Goal: Task Accomplishment & Management: Manage account settings

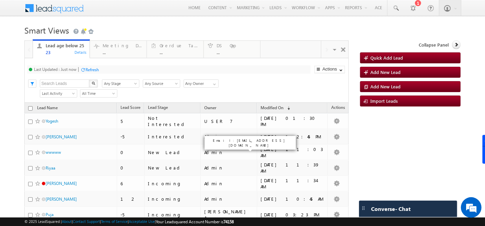
click at [57, 12] on span at bounding box center [59, 7] width 50 height 12
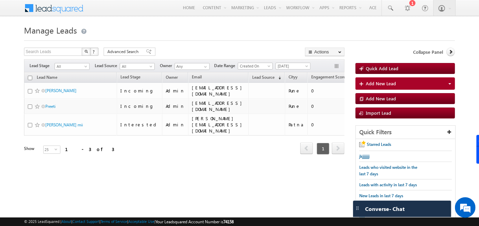
drag, startPoint x: 246, startPoint y: 222, endPoint x: 233, endPoint y: 221, distance: 13.1
click at [233, 221] on div "© 2025 LeadSquared | About | Contact Support | Terms of Service | Acceptable Us…" at bounding box center [239, 222] width 431 height 7
drag, startPoint x: 233, startPoint y: 221, endPoint x: 211, endPoint y: 201, distance: 30.6
click at [211, 201] on div "Search Leads X ? 3 results found Advanced Search Advanced Search Advanced searc…" at bounding box center [239, 139] width 431 height 183
click at [57, 12] on span at bounding box center [59, 7] width 50 height 12
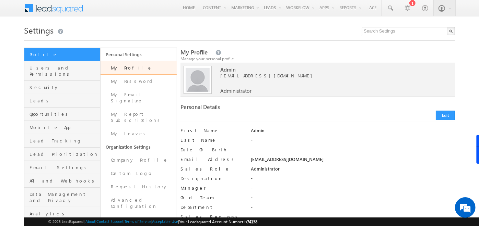
click at [48, 8] on span at bounding box center [59, 7] width 50 height 12
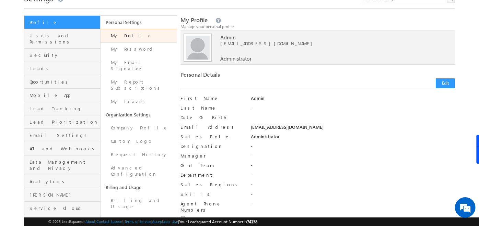
scroll to position [31, 0]
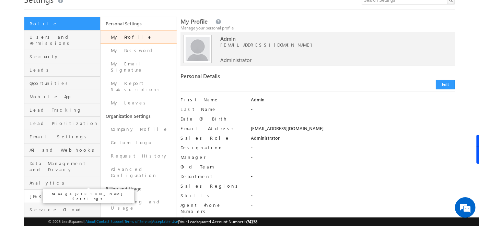
click at [83, 193] on span "Marvin" at bounding box center [64, 196] width 69 height 6
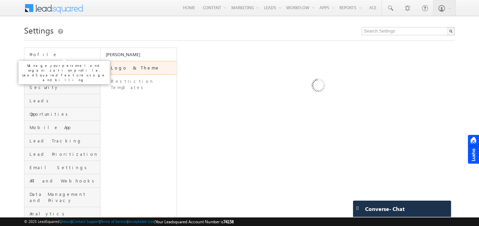
click at [66, 52] on span "Profile" at bounding box center [64, 54] width 69 height 6
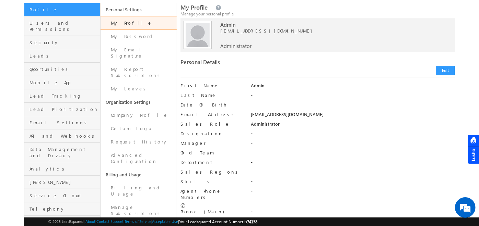
scroll to position [52, 0]
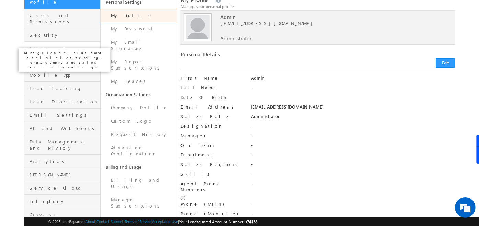
click at [73, 45] on span "Leads" at bounding box center [64, 48] width 69 height 6
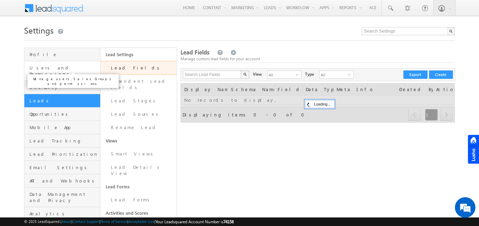
click at [68, 69] on span "Users and Permissions" at bounding box center [64, 71] width 69 height 12
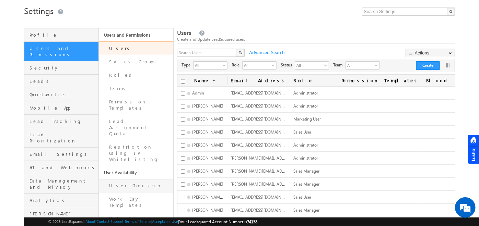
scroll to position [28, 0]
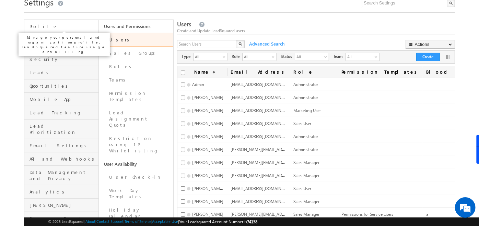
click at [62, 29] on span "Profile" at bounding box center [63, 26] width 67 height 6
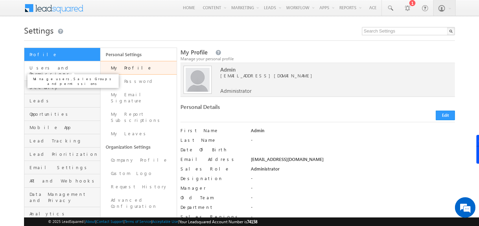
click at [58, 71] on span "Users and Permissions" at bounding box center [64, 71] width 69 height 12
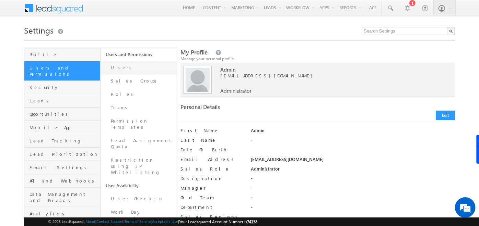
click at [134, 71] on link "Users" at bounding box center [139, 67] width 76 height 13
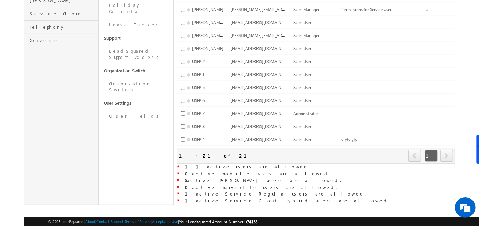
click at [206, 150] on div "Refresh first prev 1 next last 1 - 21 of 21" at bounding box center [316, 156] width 278 height 16
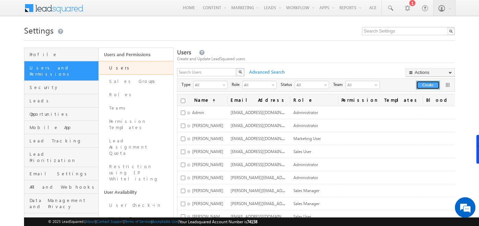
click at [427, 84] on button "Create" at bounding box center [428, 85] width 24 height 9
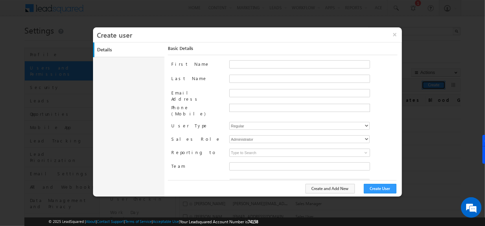
type input "f26bfe00-8d9c-11ec-8597-0681fe0b10f8"
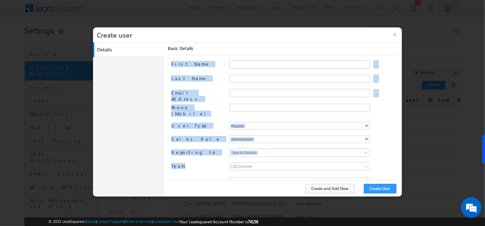
drag, startPoint x: 170, startPoint y: 64, endPoint x: 182, endPoint y: 159, distance: 95.4
click at [182, 159] on div "Basic Details First Name Last Name Email Address Phone (Mobile) User Type Regul…" at bounding box center [284, 117] width 233 height 149
click at [182, 155] on div "First Name Last Name Email Address Phone (Mobile) User Type Regular Mobile Marv…" at bounding box center [284, 119] width 226 height 119
drag, startPoint x: 183, startPoint y: 162, endPoint x: 166, endPoint y: 64, distance: 98.9
click at [166, 64] on div "Basic Details First Name Last Name Email Address Phone (Mobile) User Type Regul…" at bounding box center [282, 120] width 236 height 154
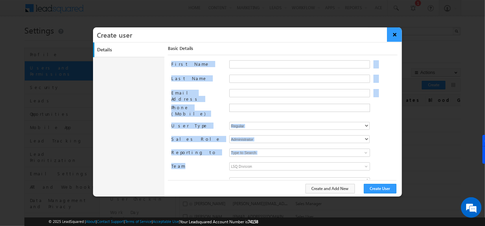
click at [394, 34] on button "×" at bounding box center [394, 34] width 15 height 14
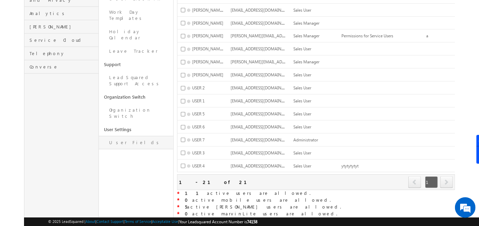
scroll to position [207, 0]
click at [126, 136] on link "User Fields" at bounding box center [136, 142] width 74 height 13
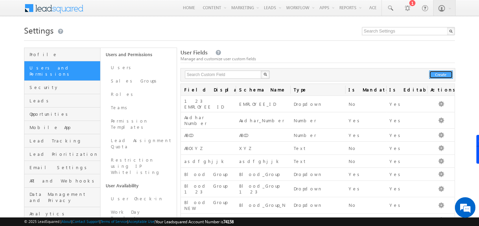
click at [440, 74] on button "Create" at bounding box center [441, 75] width 24 height 8
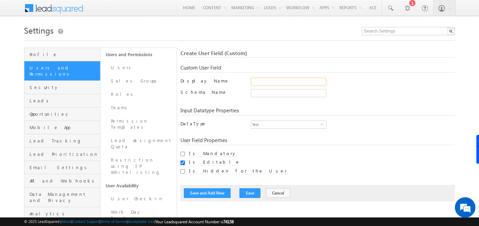
click at [264, 80] on input "Display Name" at bounding box center [288, 82] width 75 height 8
type input "Aadhar Number"
type input "Aadhar_Number"
click at [324, 110] on div "Input Datatype Properties" at bounding box center [317, 111] width 274 height 8
click at [280, 128] on span "Text" at bounding box center [286, 125] width 70 height 8
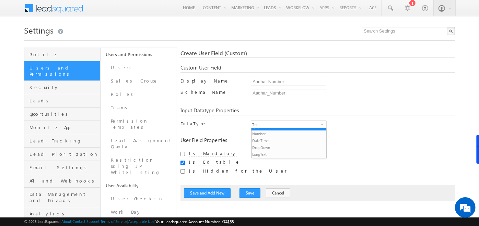
click at [236, 121] on label "DataType" at bounding box center [211, 124] width 63 height 6
click at [182, 154] on input "Is Mandatory" at bounding box center [182, 154] width 4 height 4
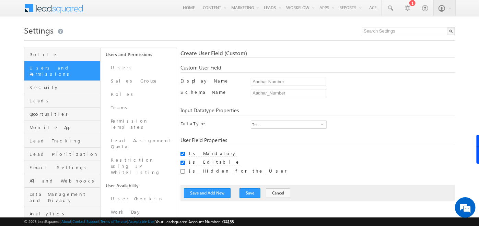
click at [181, 154] on div at bounding box center [182, 154] width 4 height 7
click at [181, 154] on input "Is Mandatory" at bounding box center [182, 154] width 4 height 4
checkbox input "false"
click at [181, 162] on input "Is Editable" at bounding box center [182, 163] width 4 height 4
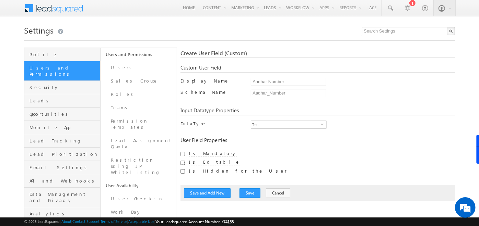
checkbox input "true"
click at [182, 170] on input "Is Hidden for the User" at bounding box center [182, 171] width 4 height 4
checkbox input "true"
click at [132, 67] on link "Users" at bounding box center [139, 67] width 76 height 13
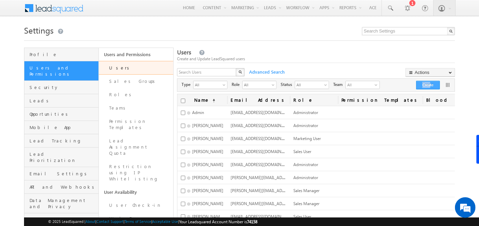
drag, startPoint x: 432, startPoint y: 80, endPoint x: 430, endPoint y: 83, distance: 4.0
click at [430, 83] on div "Type All select -1 Role All select All Status All select -1 Team All No records…" at bounding box center [316, 85] width 278 height 13
click at [430, 83] on button "Create" at bounding box center [428, 85] width 24 height 9
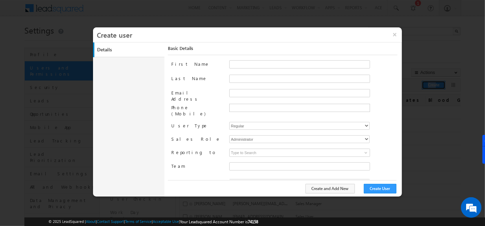
type input "f26bfe00-8d9c-11ec-8597-0681fe0b10f8"
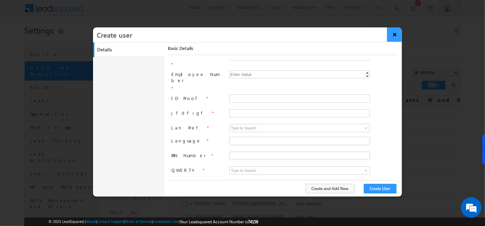
click at [394, 36] on button "×" at bounding box center [394, 34] width 15 height 14
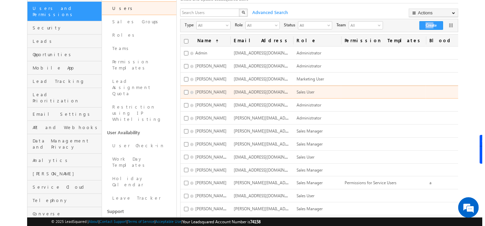
scroll to position [60, 0]
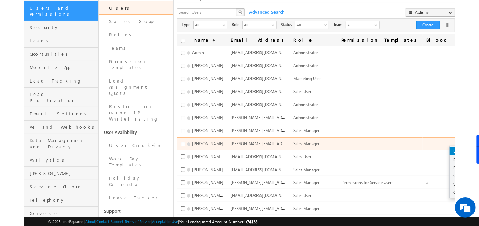
click at [450, 148] on link "Edit" at bounding box center [475, 152] width 50 height 8
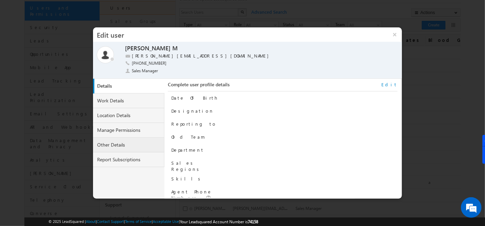
click at [123, 141] on link "Other Details" at bounding box center [128, 145] width 71 height 15
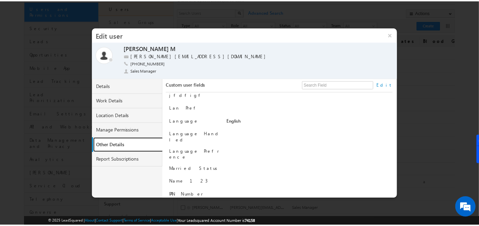
scroll to position [251, 0]
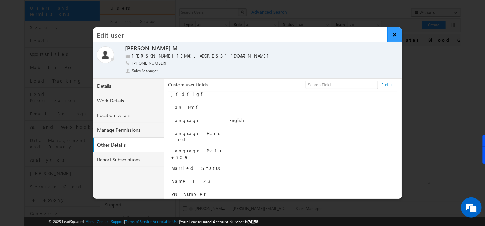
click at [392, 33] on button "×" at bounding box center [394, 34] width 15 height 14
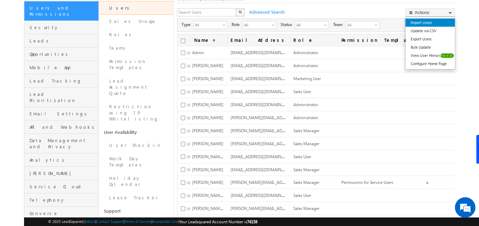
click at [431, 25] on link "Import Users" at bounding box center [429, 23] width 49 height 8
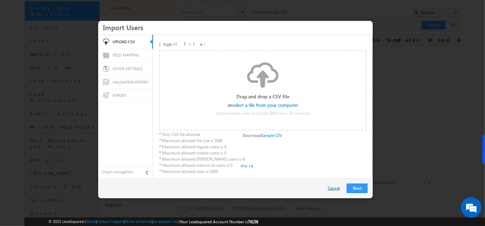
click at [332, 189] on link "Cancel" at bounding box center [335, 189] width 15 height 6
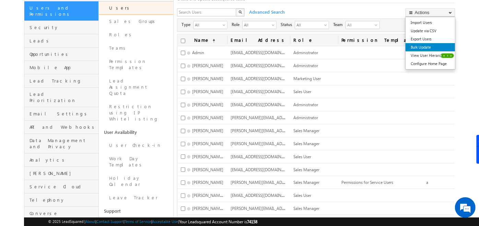
click at [431, 48] on link "Bulk Update" at bounding box center [429, 47] width 49 height 8
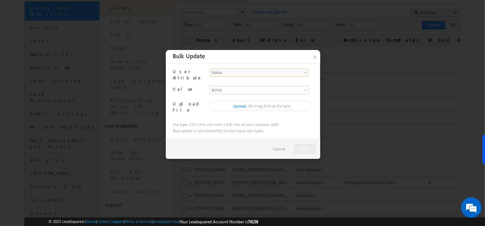
click at [304, 72] on span "select" at bounding box center [306, 73] width 5 height 4
click at [304, 86] on div "Active select" at bounding box center [259, 90] width 99 height 8
click at [316, 57] on button "×" at bounding box center [314, 56] width 11 height 13
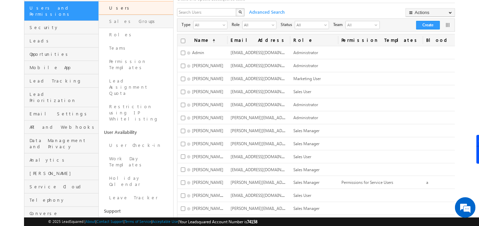
click at [136, 22] on link "Sales Groups" at bounding box center [136, 21] width 74 height 13
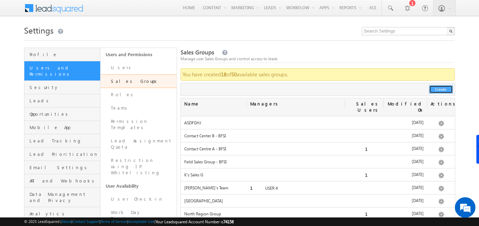
click at [436, 91] on button "Create" at bounding box center [441, 89] width 24 height 8
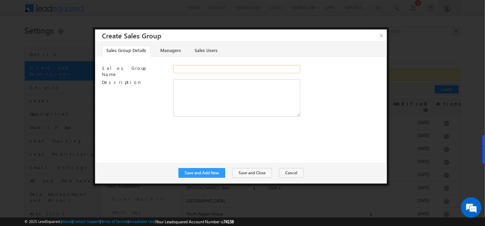
click at [240, 66] on input "Sales Group Name" at bounding box center [236, 69] width 127 height 8
type input "hhhhhh"
click at [171, 54] on link "Managers" at bounding box center [170, 51] width 29 height 11
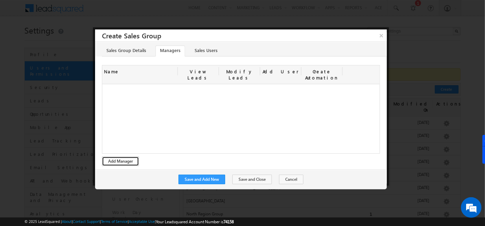
click at [109, 157] on button "Add Manager" at bounding box center [120, 162] width 37 height 10
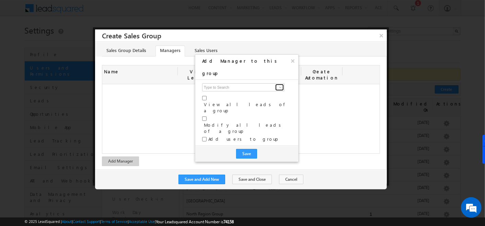
click at [278, 85] on span at bounding box center [280, 87] width 5 height 5
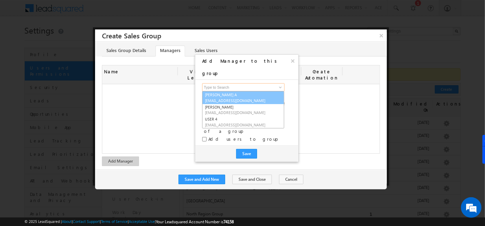
click at [243, 98] on span "[EMAIL_ADDRESS][DOMAIN_NAME]" at bounding box center [236, 100] width 62 height 5
type input "[PERSON_NAME] A"
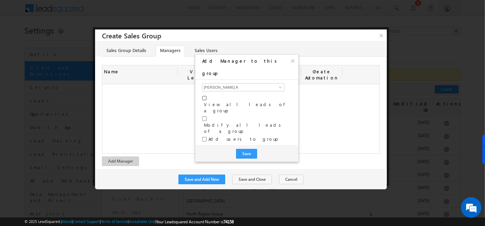
click at [205, 96] on input "checkbox" at bounding box center [204, 98] width 4 height 4
checkbox input "true"
click at [204, 117] on input "checkbox" at bounding box center [204, 119] width 4 height 4
checkbox input "true"
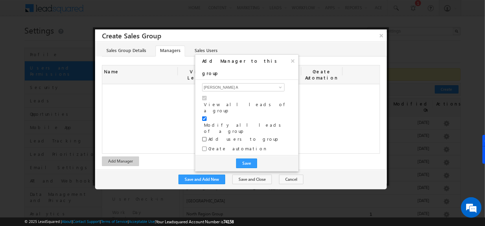
click at [206, 137] on input "checkbox" at bounding box center [204, 139] width 4 height 4
checkbox input "true"
click at [205, 147] on input "Create automation" at bounding box center [204, 149] width 4 height 4
click at [206, 147] on input "Create automation" at bounding box center [204, 149] width 4 height 4
checkbox input "false"
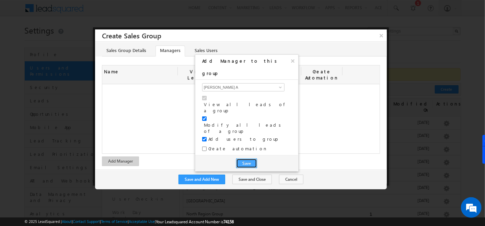
click at [241, 159] on button "Save" at bounding box center [246, 164] width 21 height 10
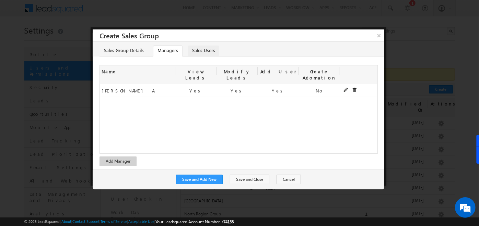
click at [207, 51] on link "Sales Users" at bounding box center [204, 51] width 32 height 11
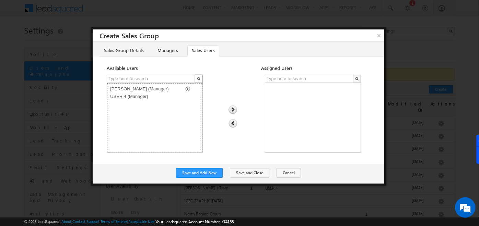
drag, startPoint x: 162, startPoint y: 117, endPoint x: 147, endPoint y: 94, distance: 27.2
click at [147, 94] on select "Soumya Hoskoti (Manager) USER 4 (Manager)" at bounding box center [155, 118] width 96 height 70
drag, startPoint x: 147, startPoint y: 92, endPoint x: 146, endPoint y: 87, distance: 4.3
select select "f32a1e1a-3dc9-11ef-be59-0259d35f5843"
click at [146, 87] on select "Soumya Hoskoti (Manager) USER 4 (Manager)" at bounding box center [155, 118] width 96 height 70
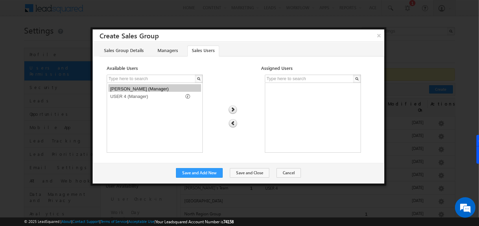
click at [233, 107] on img at bounding box center [232, 110] width 9 height 9
select select
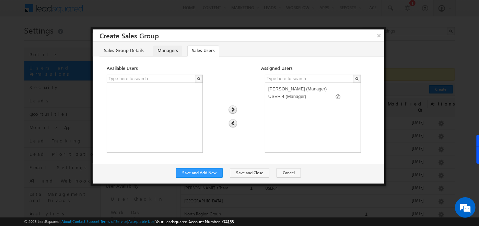
click at [172, 53] on link "Managers" at bounding box center [167, 51] width 29 height 11
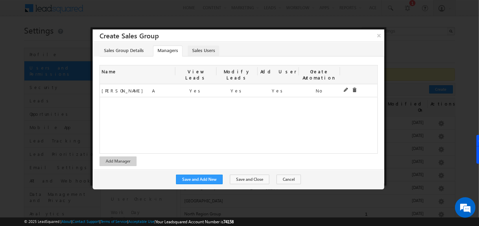
click at [204, 48] on link "Sales Users" at bounding box center [204, 51] width 32 height 11
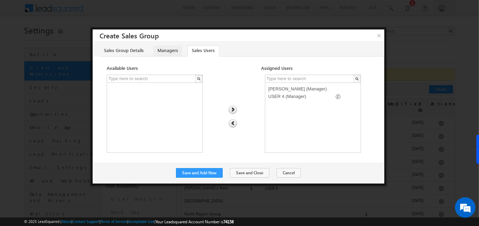
click at [166, 46] on link "Managers" at bounding box center [167, 51] width 29 height 11
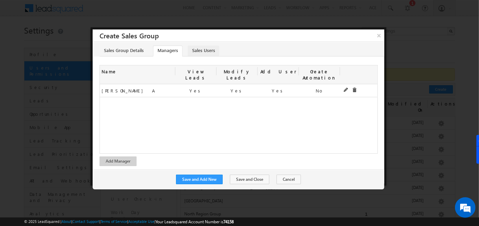
click at [196, 47] on link "Sales Users" at bounding box center [204, 51] width 32 height 11
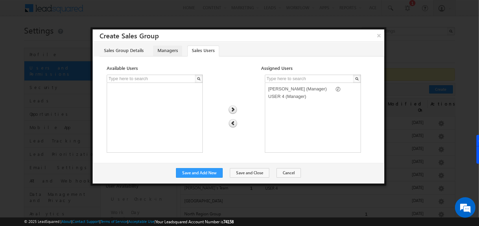
click at [163, 55] on link "Managers" at bounding box center [167, 51] width 29 height 11
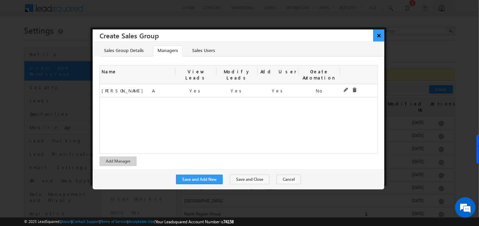
click at [380, 34] on button "×" at bounding box center [378, 36] width 11 height 12
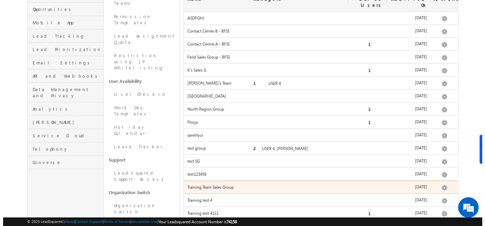
scroll to position [106, 0]
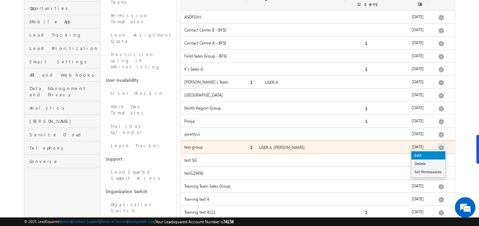
click at [428, 152] on link "Edit" at bounding box center [428, 156] width 34 height 8
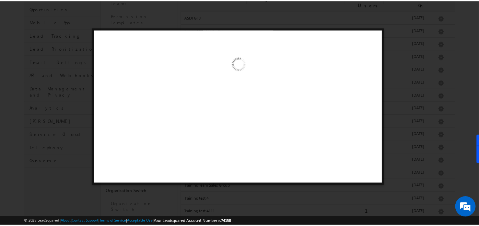
scroll to position [0, 0]
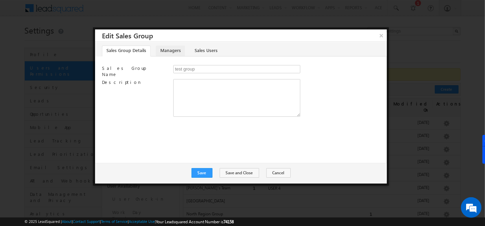
click at [161, 49] on link "Managers" at bounding box center [170, 51] width 29 height 11
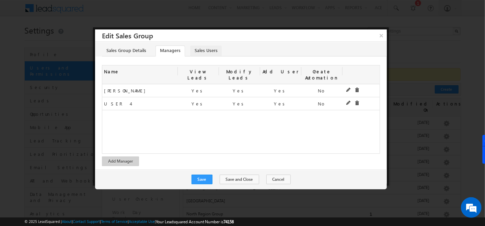
click at [201, 50] on link "Sales Users" at bounding box center [206, 51] width 32 height 11
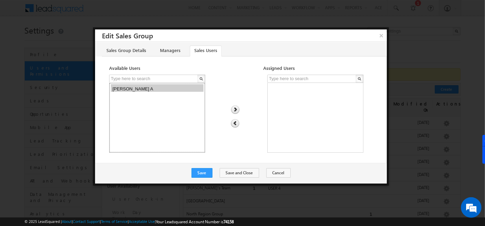
select select "f39dea84-a889-11ef-be59-0259d35f5843"
click at [139, 91] on option "Priya Sri Bharathi A" at bounding box center [157, 88] width 93 height 8
click at [238, 109] on img at bounding box center [235, 110] width 9 height 9
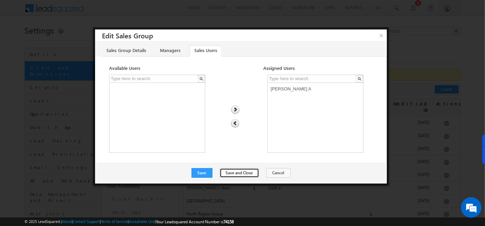
click at [232, 173] on button "Save and Close" at bounding box center [239, 173] width 39 height 10
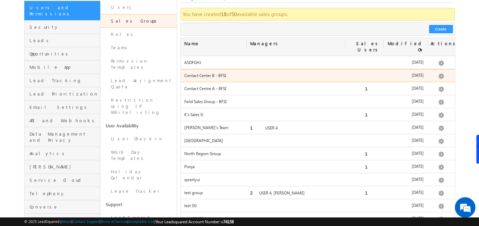
scroll to position [61, 0]
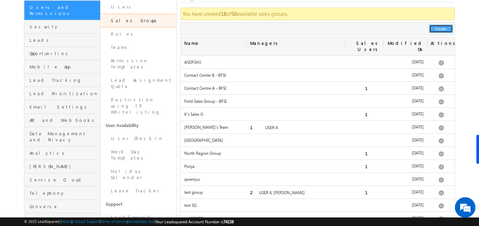
click at [434, 32] on button "Create" at bounding box center [441, 29] width 24 height 8
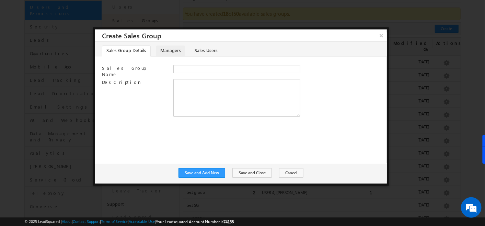
click at [166, 47] on link "Managers" at bounding box center [170, 51] width 29 height 11
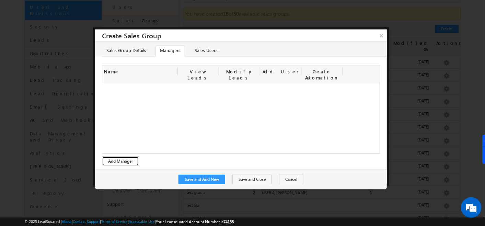
click at [119, 157] on button "Add Manager" at bounding box center [120, 162] width 37 height 10
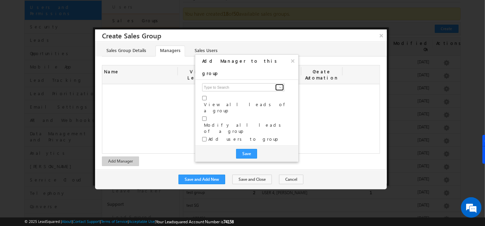
click at [279, 85] on span at bounding box center [280, 87] width 5 height 5
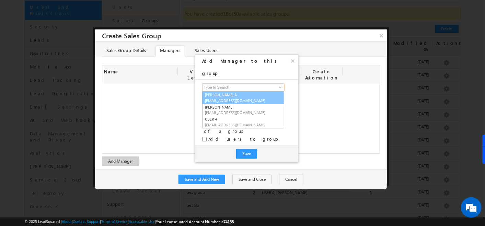
click at [233, 98] on span "priyasri1872@gmail.com" at bounding box center [236, 100] width 62 height 5
type input "Priya Sri Bharathi A"
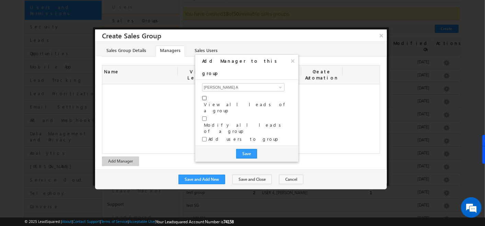
click at [205, 96] on input "checkbox" at bounding box center [204, 98] width 4 height 4
checkbox input "true"
click at [205, 117] on input "checkbox" at bounding box center [204, 119] width 4 height 4
checkbox input "true"
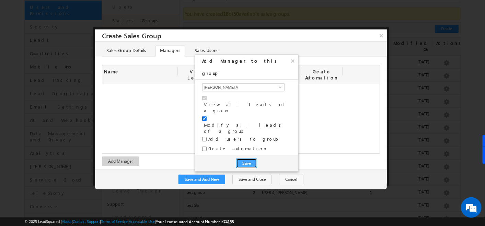
click at [245, 159] on button "Save" at bounding box center [246, 164] width 21 height 10
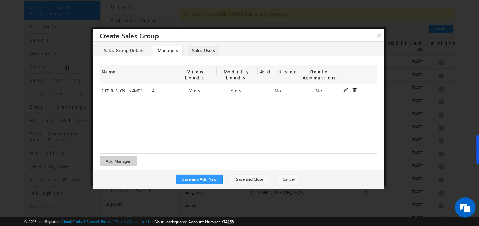
click at [201, 55] on link "Sales Users" at bounding box center [204, 51] width 32 height 11
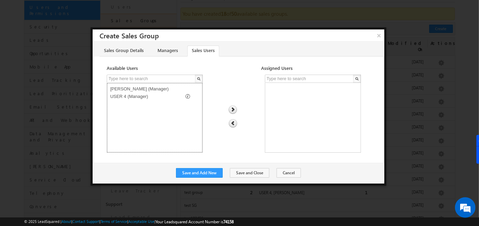
drag, startPoint x: 155, startPoint y: 103, endPoint x: 144, endPoint y: 84, distance: 21.5
click at [144, 84] on select "Soumya Hoskoti (Manager) USER 4 (Manager)" at bounding box center [155, 118] width 96 height 70
drag, startPoint x: 144, startPoint y: 84, endPoint x: 143, endPoint y: 102, distance: 17.9
select select "f32a1e1a-3dc9-11ef-be59-0259d35f5843"
click at [143, 102] on select "Soumya Hoskoti (Manager) USER 4 (Manager)" at bounding box center [155, 118] width 96 height 70
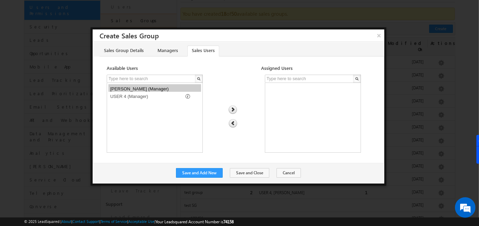
click at [232, 108] on img at bounding box center [232, 110] width 9 height 9
select select
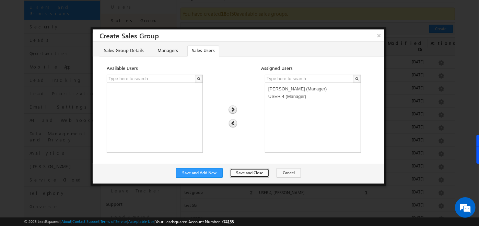
click at [252, 174] on button "Save and Close" at bounding box center [249, 173] width 39 height 10
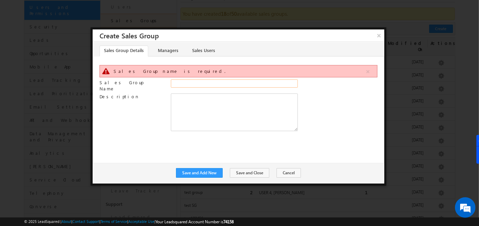
click at [194, 85] on input "Sales Group Name" at bounding box center [234, 84] width 127 height 8
type input "yyyy"
click at [247, 170] on button "Save and Close" at bounding box center [249, 173] width 39 height 10
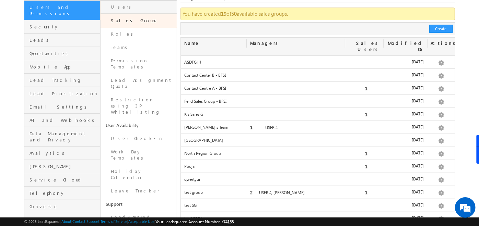
click at [122, 8] on link "Users" at bounding box center [139, 6] width 76 height 13
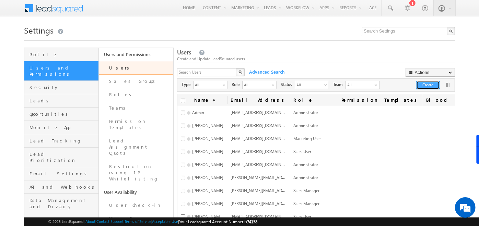
click at [426, 83] on button "Create" at bounding box center [428, 85] width 24 height 9
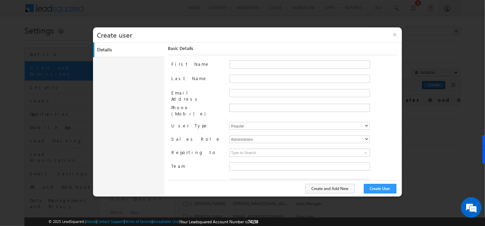
type input "f26bfe00-8d9c-11ec-8597-0681fe0b10f8"
click at [247, 149] on input at bounding box center [299, 153] width 141 height 8
click at [392, 34] on button "×" at bounding box center [394, 34] width 15 height 14
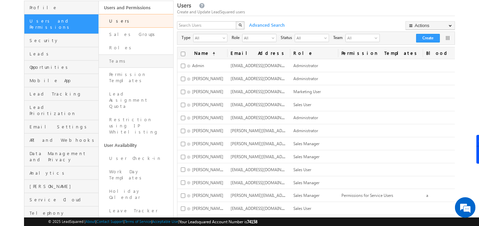
scroll to position [48, 0]
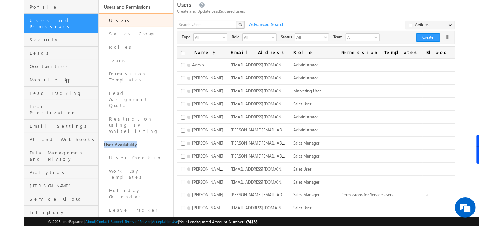
drag, startPoint x: 106, startPoint y: 114, endPoint x: 146, endPoint y: 117, distance: 40.3
click at [146, 138] on link "User Availability" at bounding box center [136, 144] width 74 height 13
click at [131, 151] on link "User Check-in" at bounding box center [136, 157] width 74 height 13
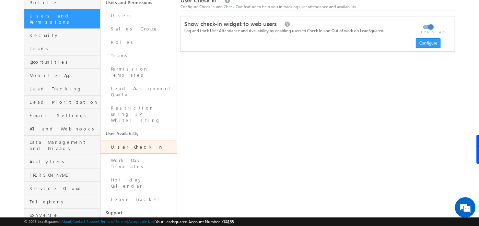
scroll to position [52, 0]
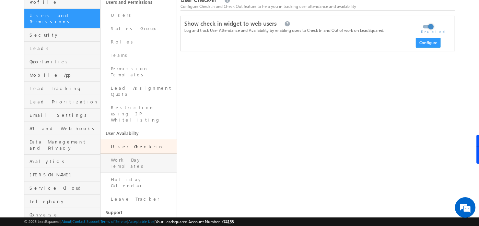
click at [125, 154] on link "Work Day Templates" at bounding box center [139, 164] width 76 height 20
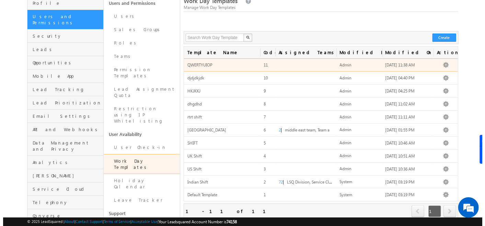
scroll to position [55, 0]
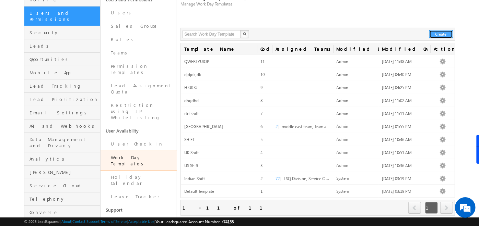
click at [440, 35] on button "Create" at bounding box center [441, 34] width 24 height 8
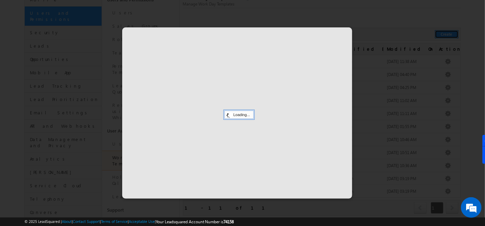
scroll to position [0, 0]
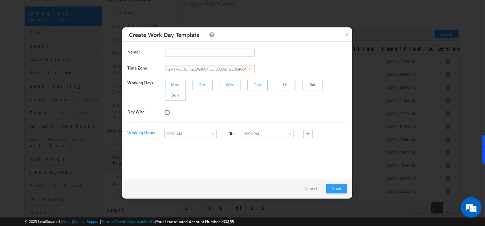
click at [244, 69] on span "(GMT+05:30) [GEOGRAPHIC_DATA], [GEOGRAPHIC_DATA], [GEOGRAPHIC_DATA], [GEOGRAPHI…" at bounding box center [206, 70] width 83 height 8
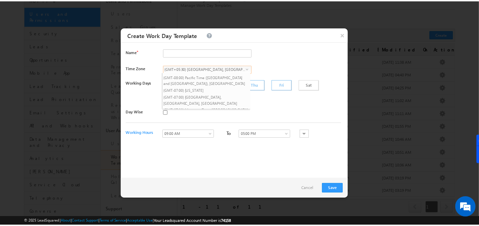
scroll to position [351, 0]
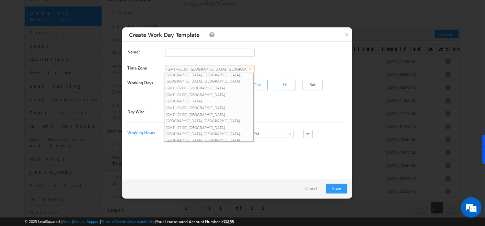
click at [244, 69] on span "(GMT+05:30) Chennai, Kolkata, Mumbai, New Delhi" at bounding box center [206, 70] width 83 height 8
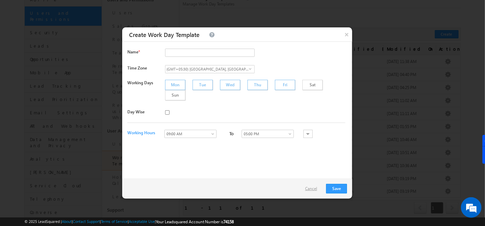
click at [317, 186] on link "Cancel" at bounding box center [312, 189] width 15 height 6
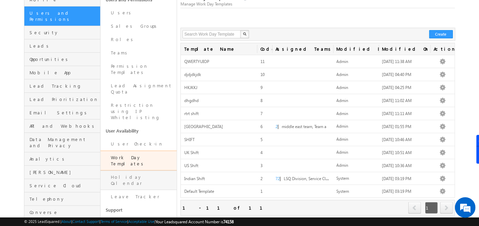
click at [157, 171] on link "Holiday Calendar" at bounding box center [139, 181] width 76 height 20
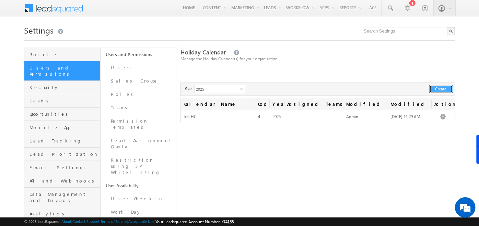
click at [439, 88] on button "Create" at bounding box center [441, 89] width 24 height 8
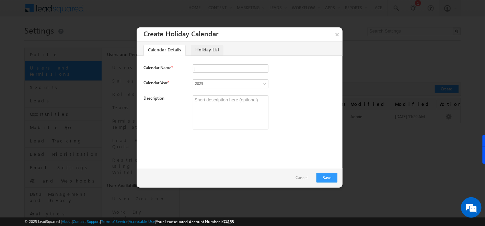
type input "j"
click at [209, 52] on link "Holiday List" at bounding box center [207, 50] width 33 height 11
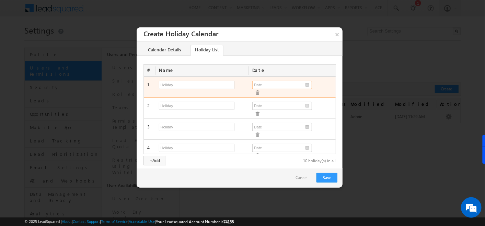
type input "__/__/__"
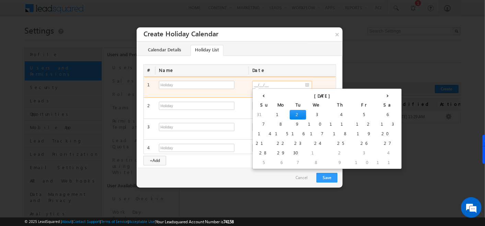
click at [303, 84] on input "__/__/__" at bounding box center [282, 85] width 60 height 8
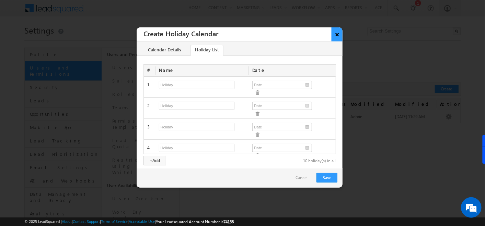
click at [331, 35] on button "×" at bounding box center [336, 34] width 11 height 14
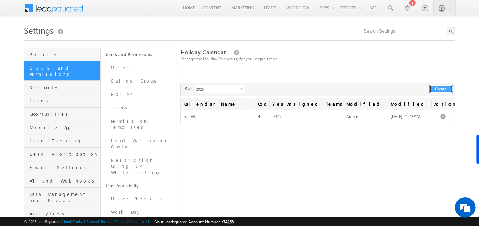
click at [444, 90] on button "Create" at bounding box center [441, 89] width 24 height 8
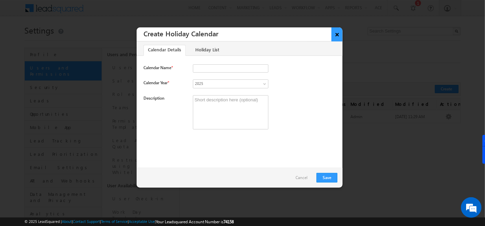
click at [339, 33] on button "×" at bounding box center [336, 34] width 11 height 14
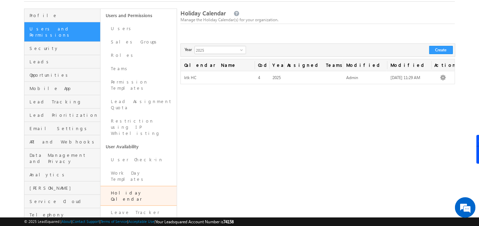
scroll to position [39, 0]
click at [116, 206] on link "Leave Tracker" at bounding box center [139, 212] width 76 height 13
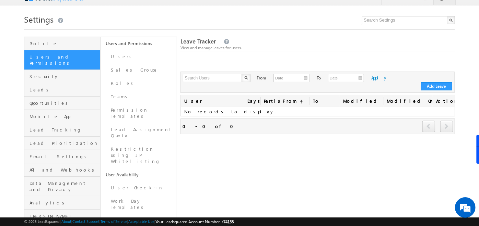
scroll to position [11, 0]
click at [128, 195] on link "Work Day Templates" at bounding box center [139, 205] width 76 height 20
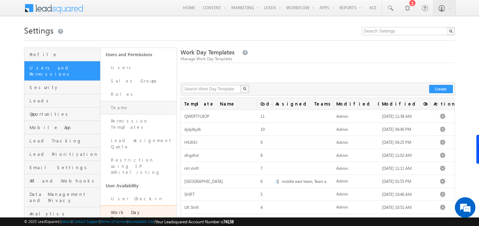
click at [126, 109] on link "Teams" at bounding box center [139, 107] width 76 height 13
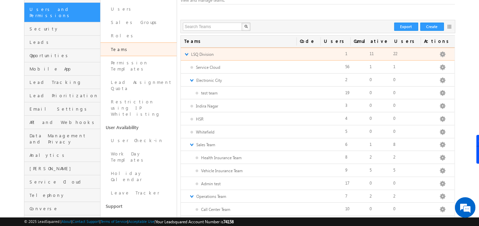
click at [187, 56] on link "▼" at bounding box center [186, 54] width 4 height 6
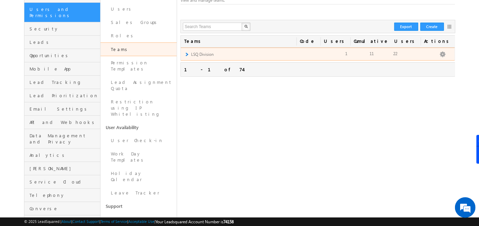
click at [189, 54] on div "► LSQ Division Edit Add Team Apply Lead Details View Apply Holiday Calendar App…" at bounding box center [318, 54] width 274 height 13
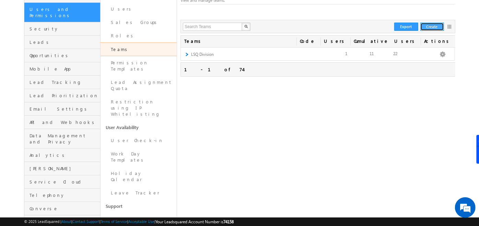
click at [433, 26] on button "Create" at bounding box center [432, 27] width 24 height 8
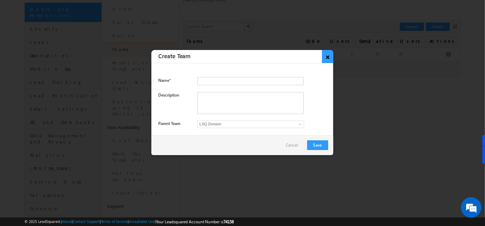
click at [327, 56] on button "×" at bounding box center [327, 56] width 11 height 13
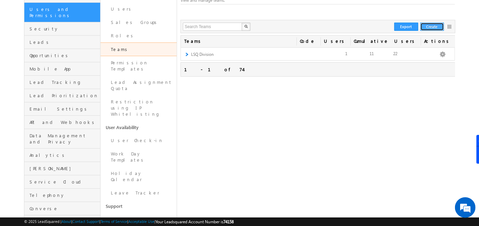
click at [433, 27] on button "Create" at bounding box center [432, 27] width 24 height 8
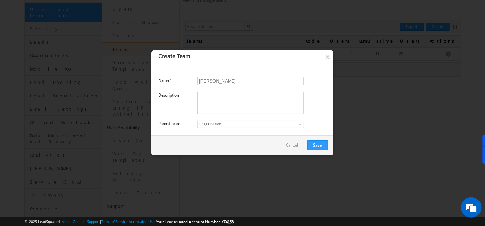
type input "Anmol"
click at [220, 125] on span "LSQ Division" at bounding box center [245, 124] width 94 height 6
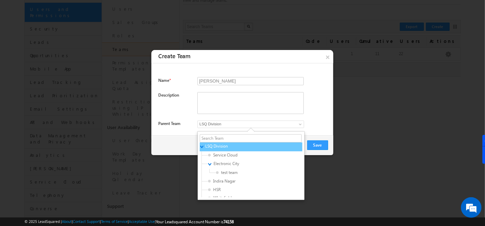
click at [213, 145] on span "LSQ Division" at bounding box center [237, 146] width 65 height 6
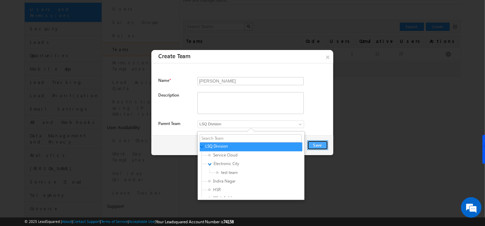
click at [320, 144] on button "Save" at bounding box center [317, 146] width 21 height 10
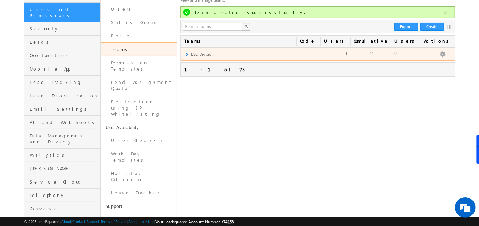
click at [189, 53] on div "► LSQ Division Edit Add Team Apply Lead Details View Apply Holiday Calendar App…" at bounding box center [318, 54] width 274 height 13
click at [186, 54] on link "►" at bounding box center [186, 54] width 4 height 6
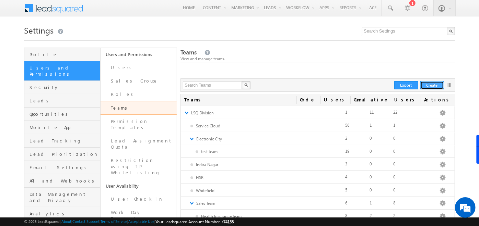
click at [431, 86] on button "Create" at bounding box center [432, 85] width 24 height 8
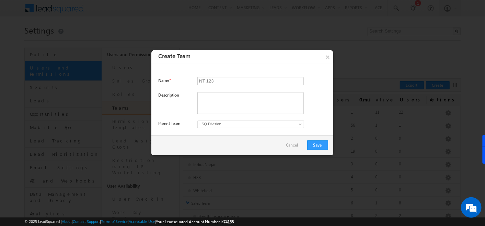
type input "NT 123"
click at [215, 123] on span "LSQ Division" at bounding box center [245, 124] width 94 height 6
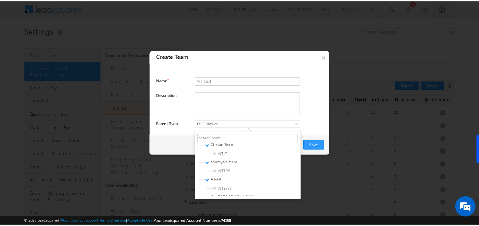
scroll to position [600, 0]
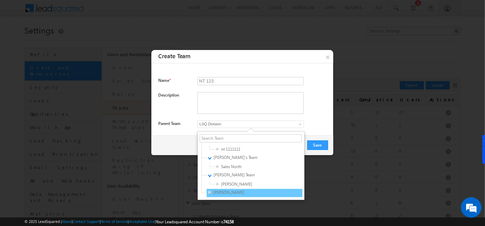
click at [219, 190] on span "Anmol" at bounding box center [240, 193] width 65 height 6
type input "47474493-87e7-11f0-9fe1-0259d35f5843"
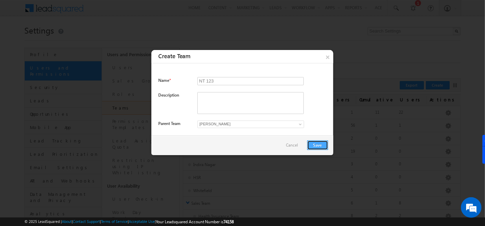
click at [313, 145] on button "Save" at bounding box center [317, 146] width 21 height 10
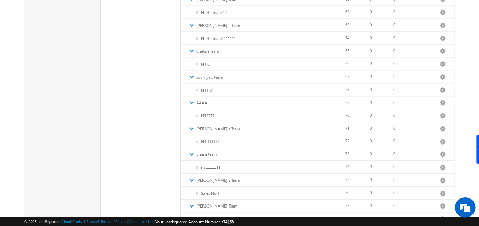
scroll to position [716, 0]
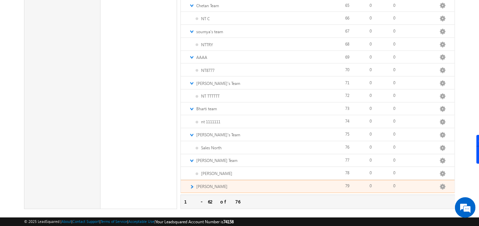
click at [192, 184] on link "►" at bounding box center [191, 187] width 4 height 6
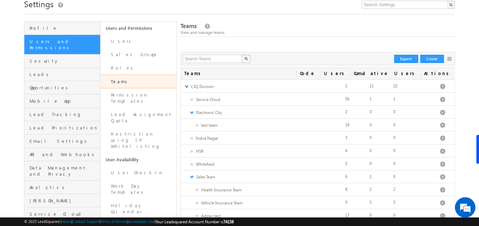
scroll to position [23, 0]
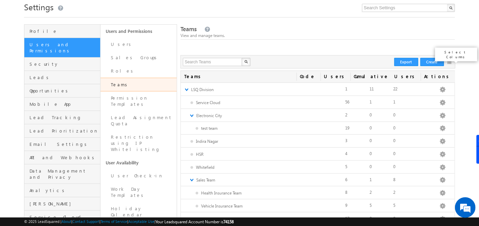
click at [448, 62] on link at bounding box center [449, 62] width 4 height 4
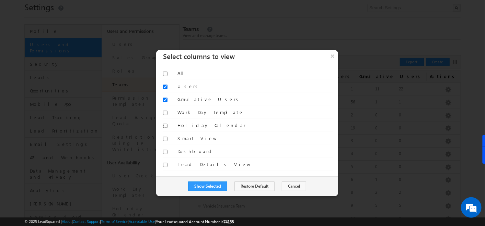
click at [163, 125] on input "checkbox" at bounding box center [165, 126] width 4 height 4
checkbox input "true"
click at [165, 112] on input "checkbox" at bounding box center [165, 113] width 4 height 4
checkbox input "true"
click at [164, 138] on input "checkbox" at bounding box center [165, 139] width 4 height 4
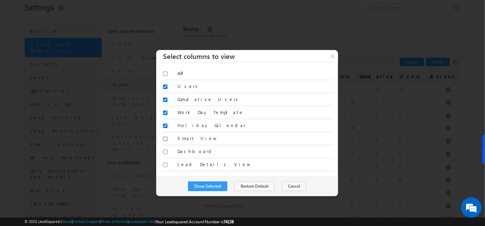
checkbox input "true"
click at [217, 187] on button "Show Selected" at bounding box center [207, 187] width 39 height 10
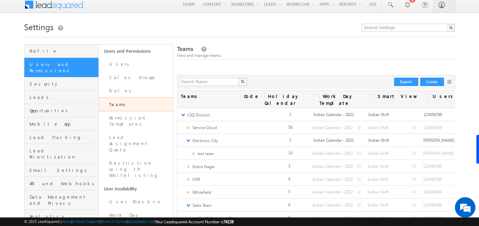
scroll to position [0, 0]
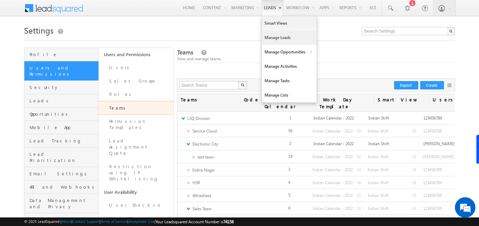
click at [273, 38] on link "Manage Leads" at bounding box center [289, 38] width 55 height 14
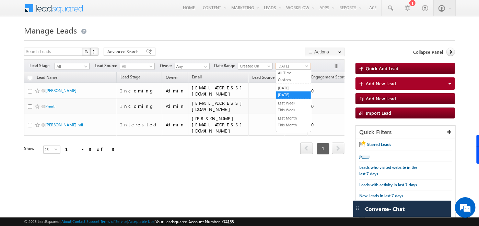
click at [298, 66] on span "[DATE]" at bounding box center [292, 66] width 33 height 6
click at [292, 70] on link "All Time" at bounding box center [293, 73] width 35 height 6
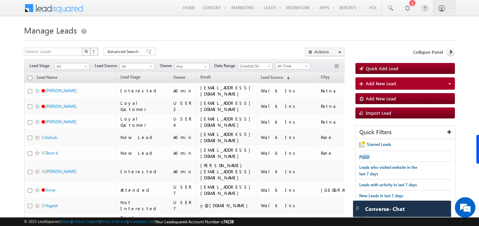
click at [30, 79] on input "checkbox" at bounding box center [30, 78] width 4 height 4
checkbox input "true"
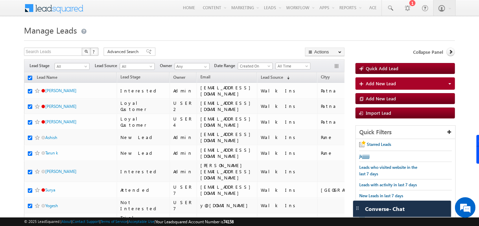
checkbox input "true"
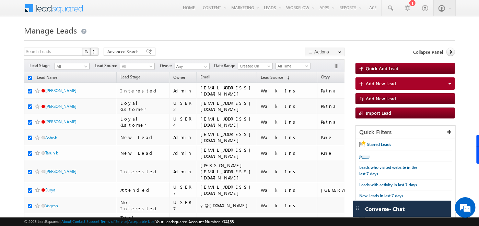
checkbox input "true"
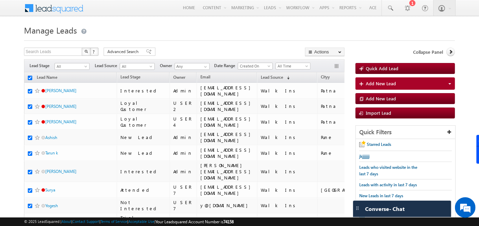
checkbox input "true"
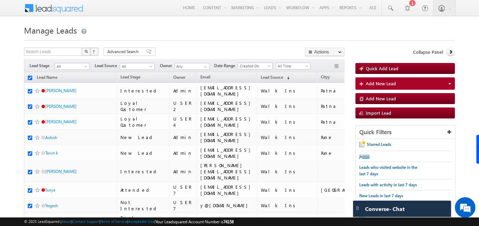
checkbox input "true"
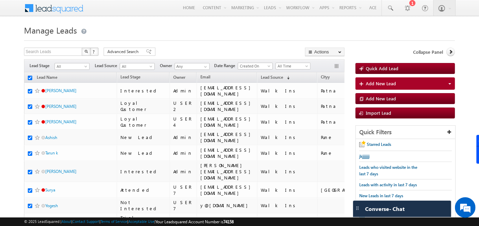
checkbox input "true"
click at [29, 77] on input "checkbox" at bounding box center [30, 78] width 4 height 4
checkbox input "false"
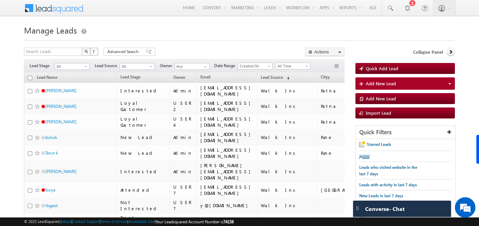
checkbox input "false"
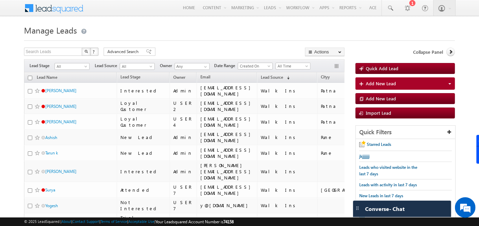
checkbox input "false"
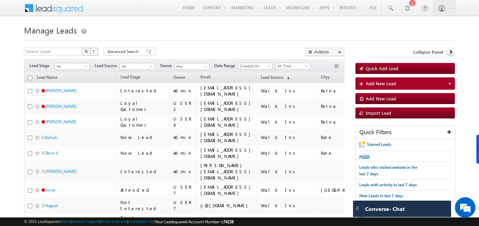
checkbox input "false"
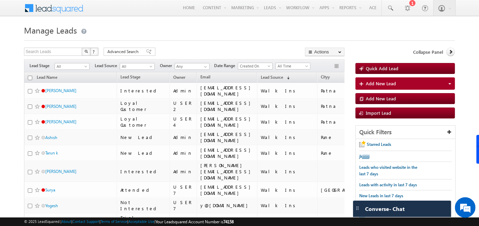
checkbox input "false"
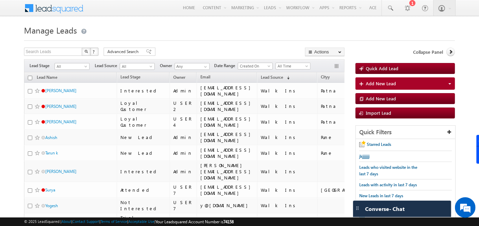
checkbox input "false"
